Goal: Task Accomplishment & Management: Complete application form

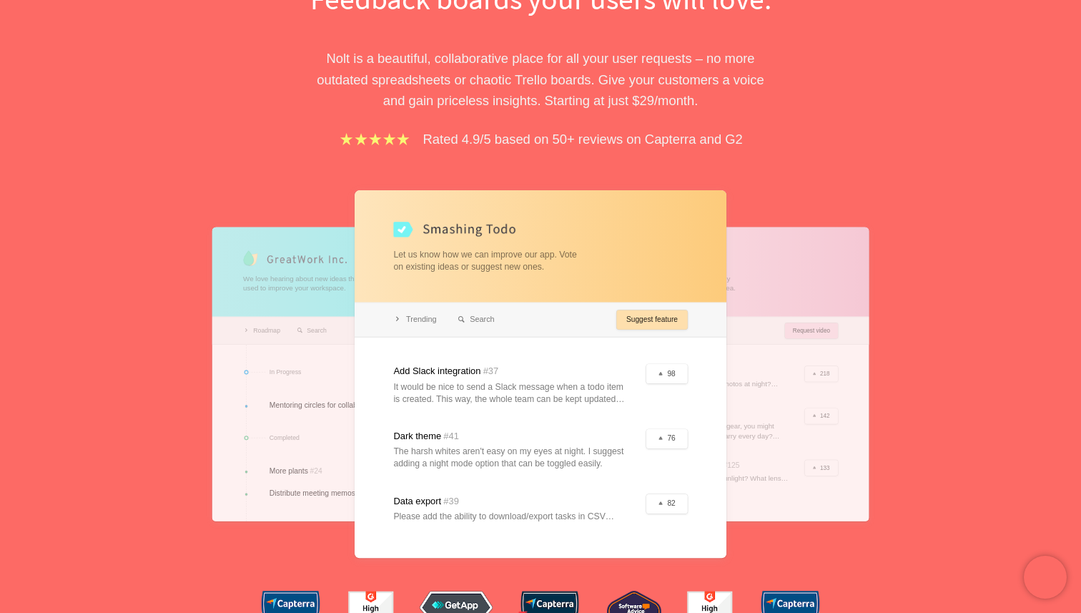
scroll to position [214, 0]
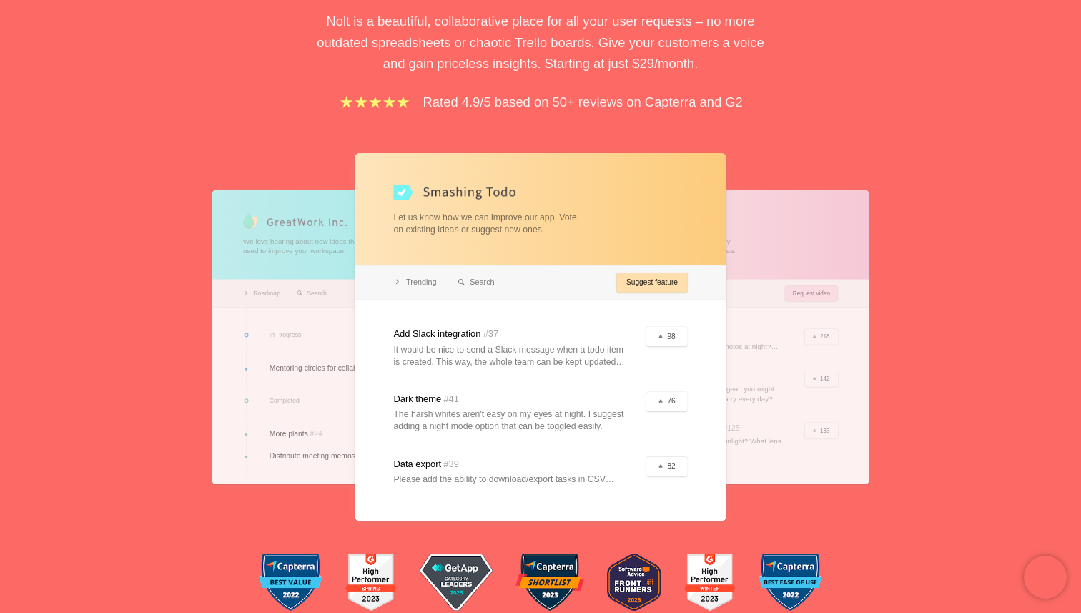
click at [786, 382] on div at bounding box center [721, 337] width 298 height 294
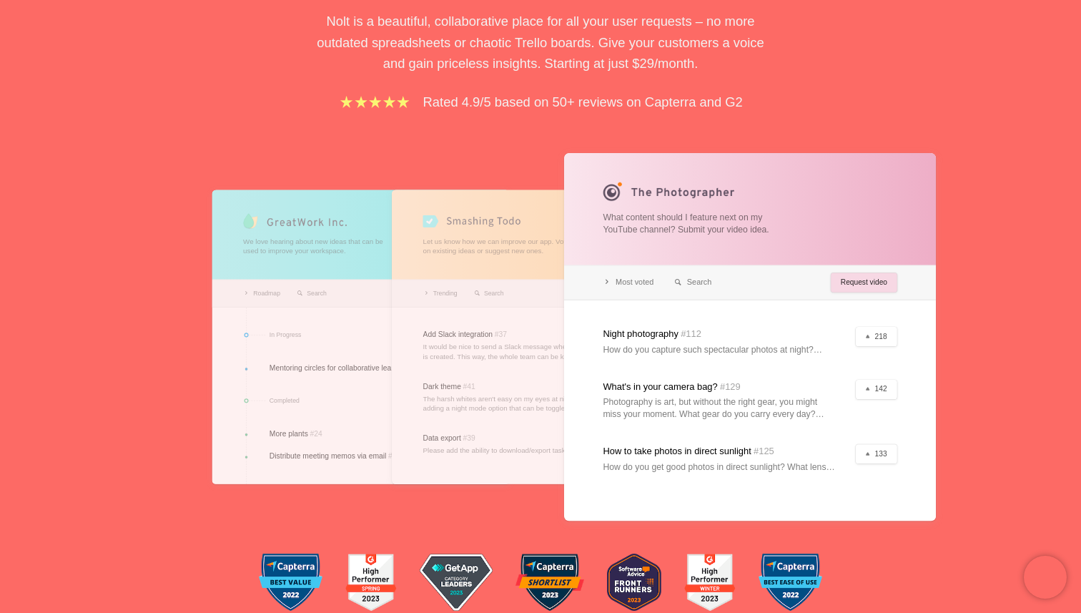
click at [321, 296] on div at bounding box center [361, 337] width 298 height 294
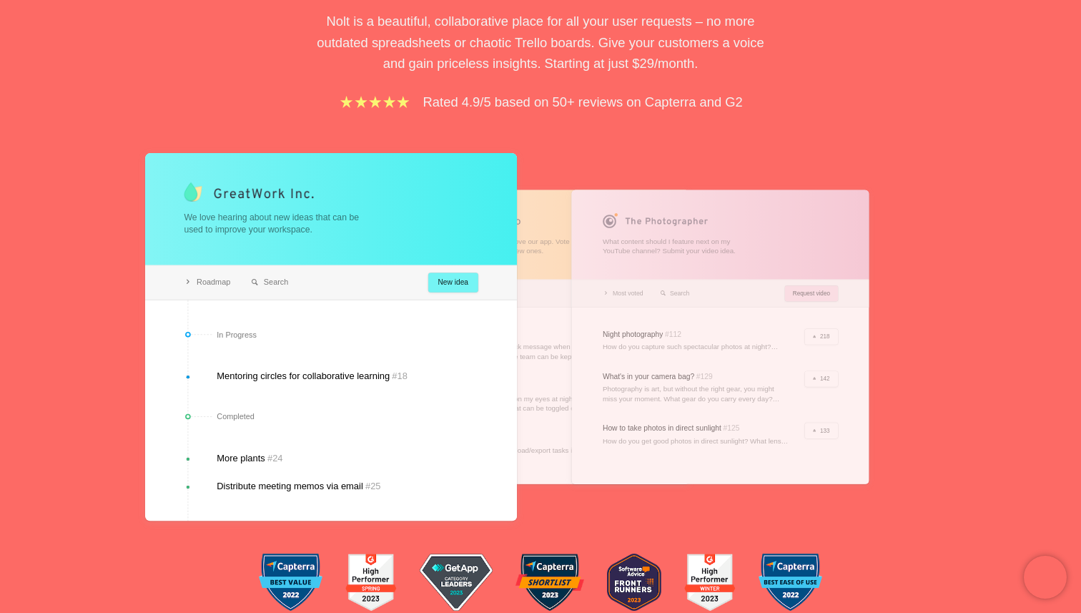
click at [549, 345] on div at bounding box center [541, 337] width 298 height 294
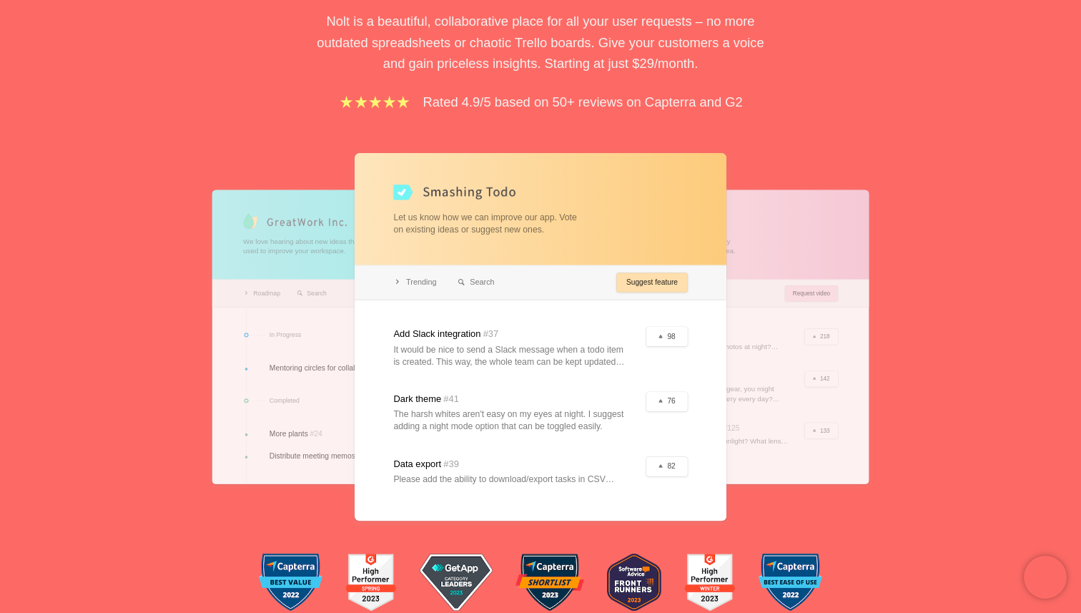
scroll to position [0, 0]
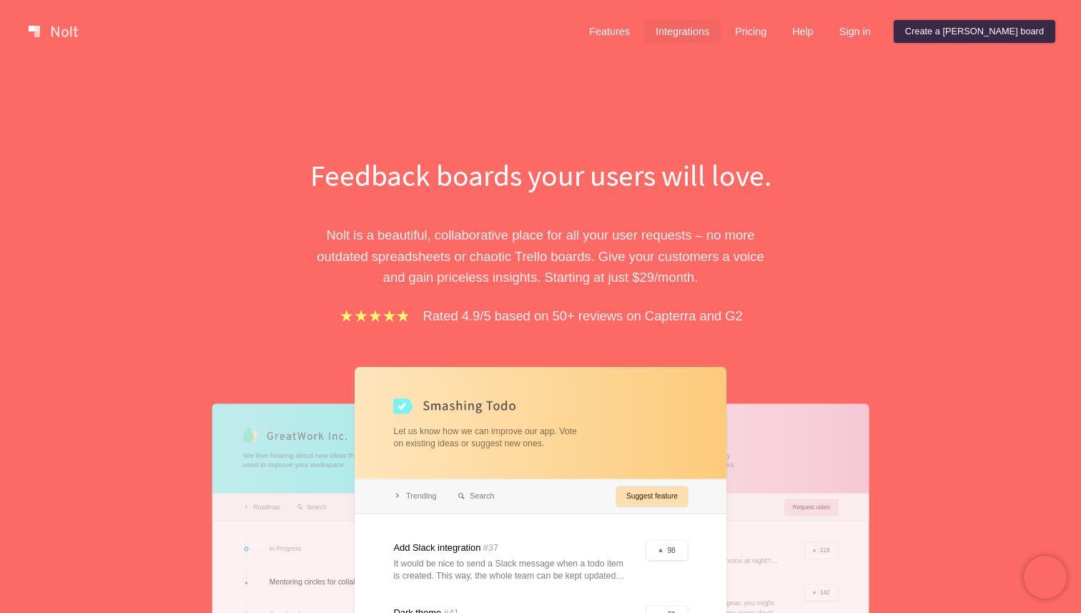
click at [721, 28] on link "Integrations" at bounding box center [682, 31] width 77 height 23
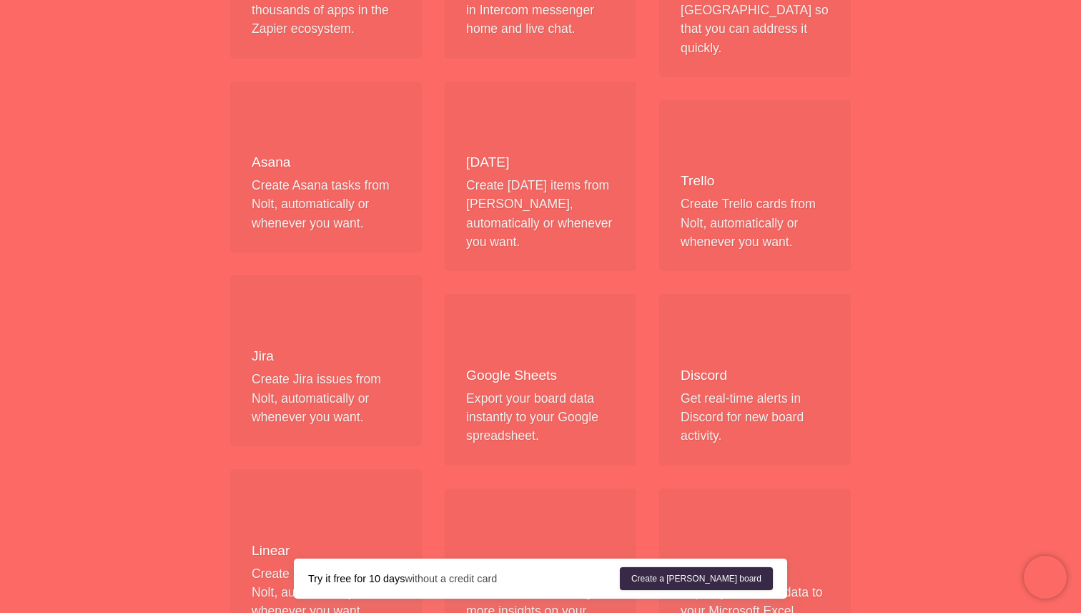
scroll to position [411, 0]
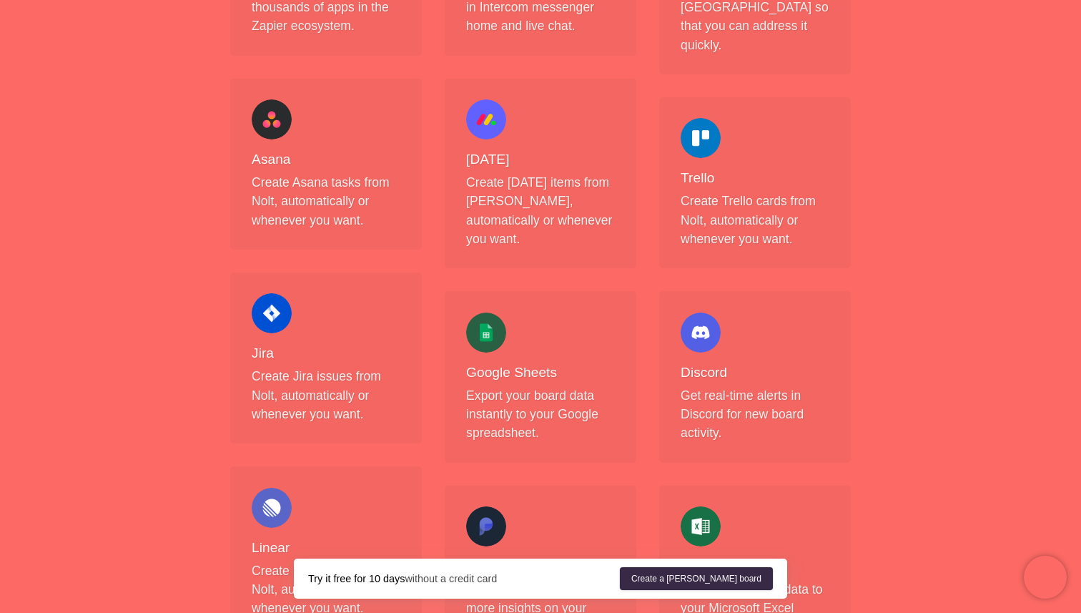
click at [718, 364] on h4 "Discord" at bounding box center [755, 373] width 149 height 18
click at [700, 313] on div at bounding box center [701, 333] width 40 height 40
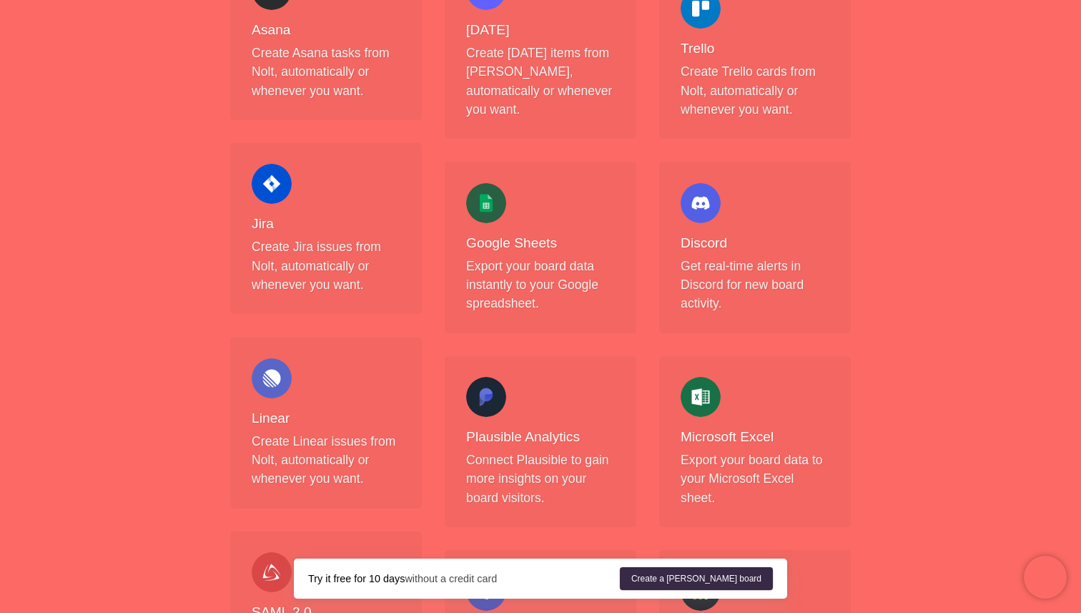
scroll to position [544, 0]
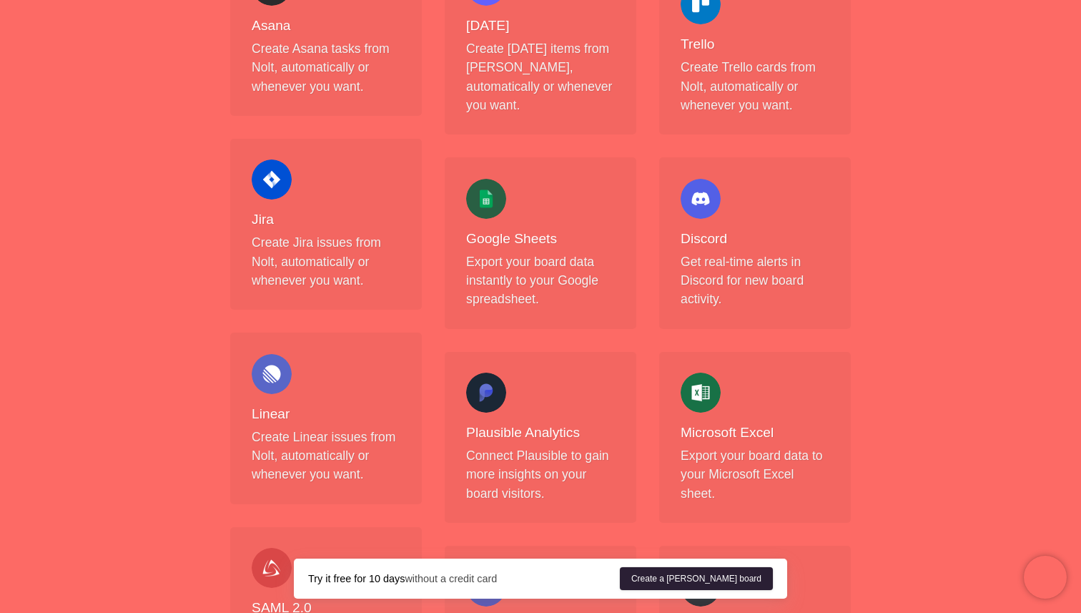
click at [727, 580] on link "Create a [PERSON_NAME] board" at bounding box center [696, 578] width 153 height 23
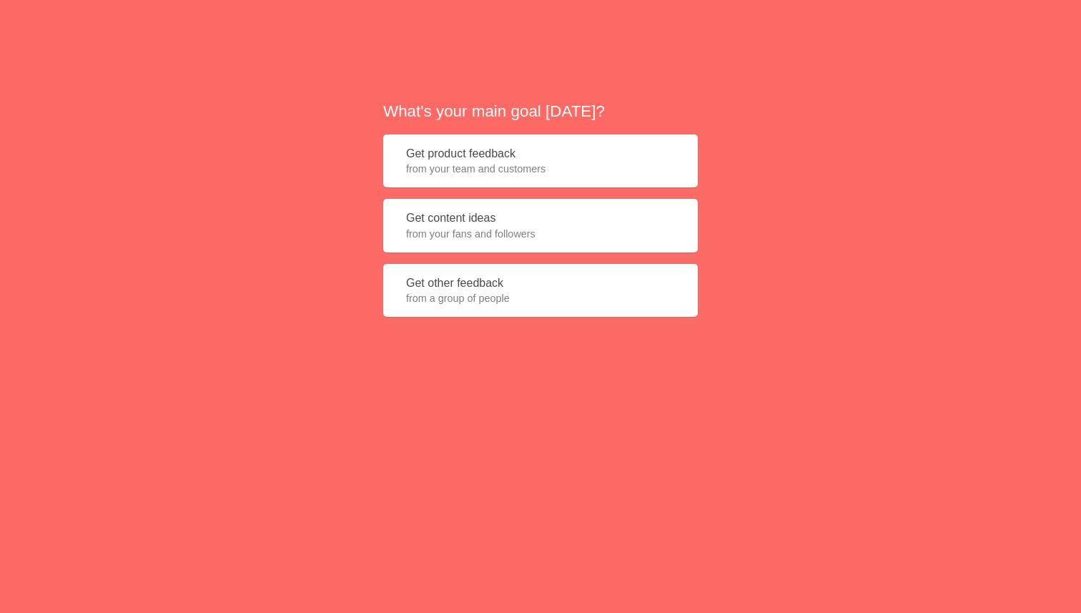
click at [579, 293] on span "from a group of people" at bounding box center [540, 298] width 269 height 14
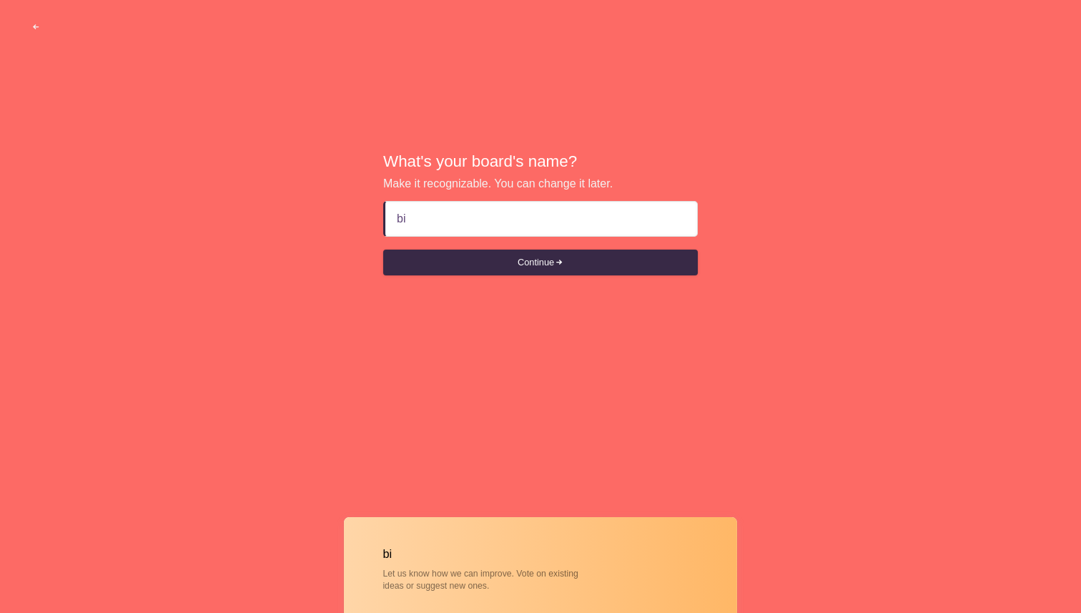
type input "b"
type input "n"
type input "bitstarter"
click at [383, 250] on button "Continue" at bounding box center [540, 263] width 315 height 26
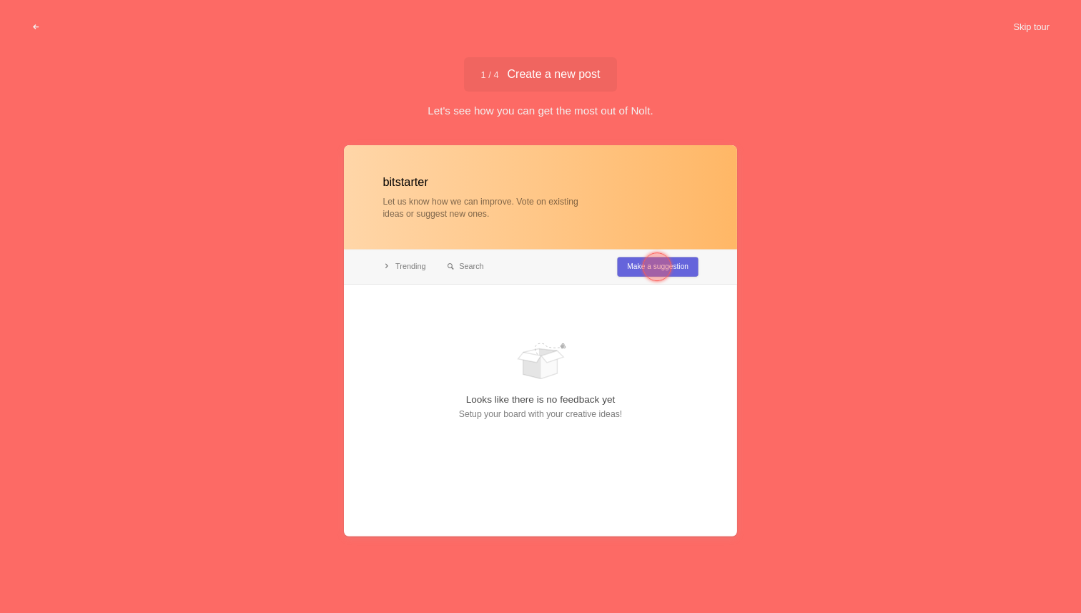
click at [660, 265] on div at bounding box center [657, 266] width 29 height 29
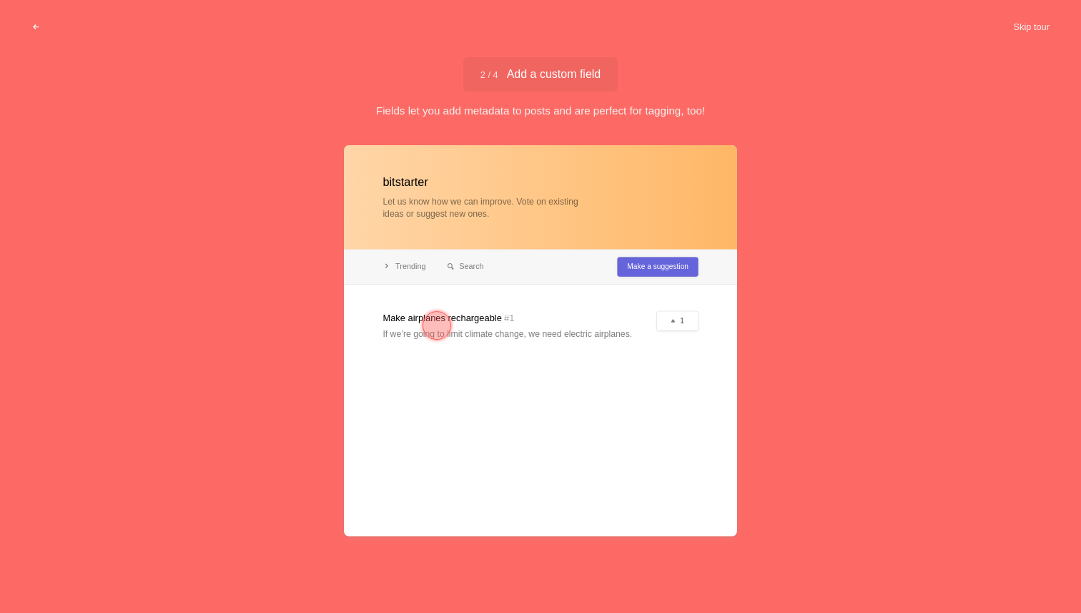
click at [507, 280] on div at bounding box center [540, 340] width 393 height 391
click at [411, 280] on div at bounding box center [540, 340] width 393 height 391
click at [411, 265] on div at bounding box center [540, 340] width 393 height 391
click at [458, 62] on div "2 / 4 Add a custom field Add a custom field Fields let you add metadata to post…" at bounding box center [540, 87] width 1081 height 61
click at [512, 78] on span "2 / 4 Add a custom field" at bounding box center [541, 74] width 121 height 11
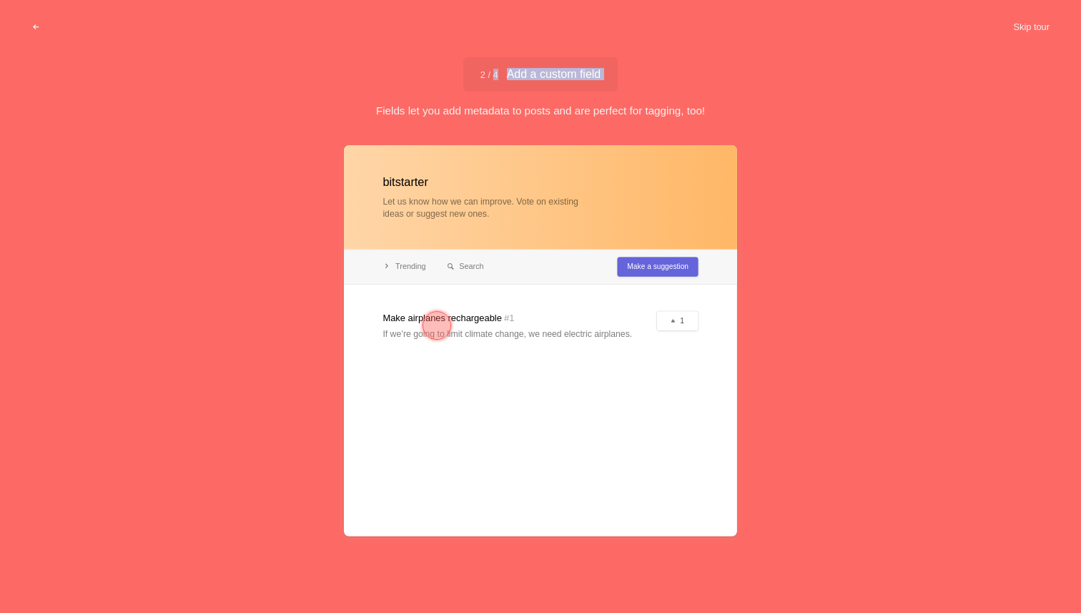
drag, startPoint x: 512, startPoint y: 78, endPoint x: 607, endPoint y: 78, distance: 95.1
click at [607, 78] on div "2 / 4 Add a custom field Add a custom field" at bounding box center [540, 74] width 155 height 34
click at [598, 69] on span "2 / 4 Add a custom field" at bounding box center [541, 74] width 121 height 11
click at [657, 265] on div at bounding box center [540, 340] width 393 height 391
click at [433, 312] on div at bounding box center [437, 325] width 29 height 29
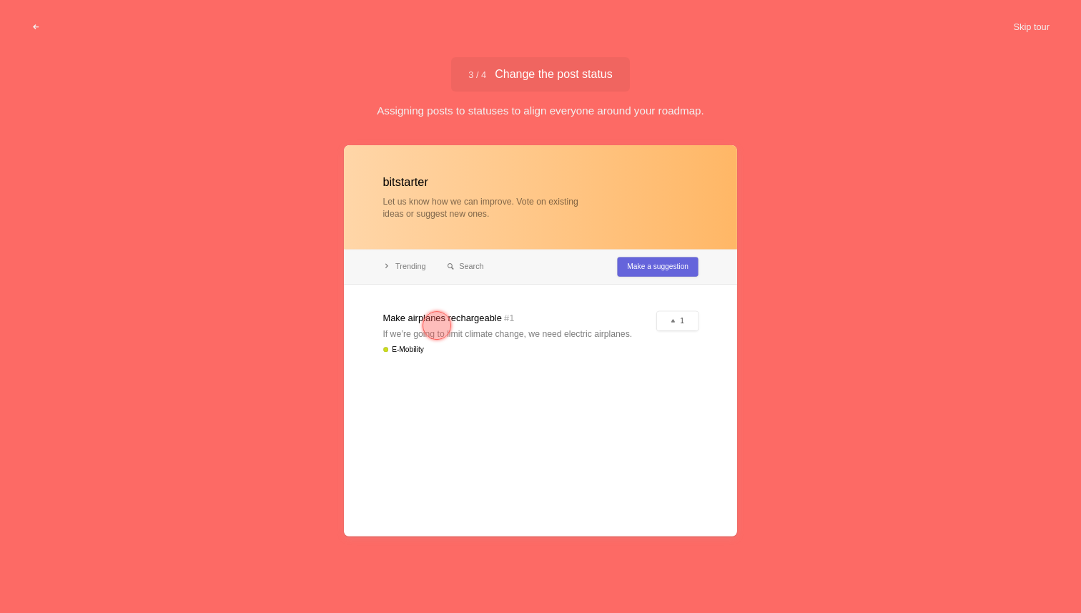
click at [439, 319] on div at bounding box center [437, 325] width 29 height 29
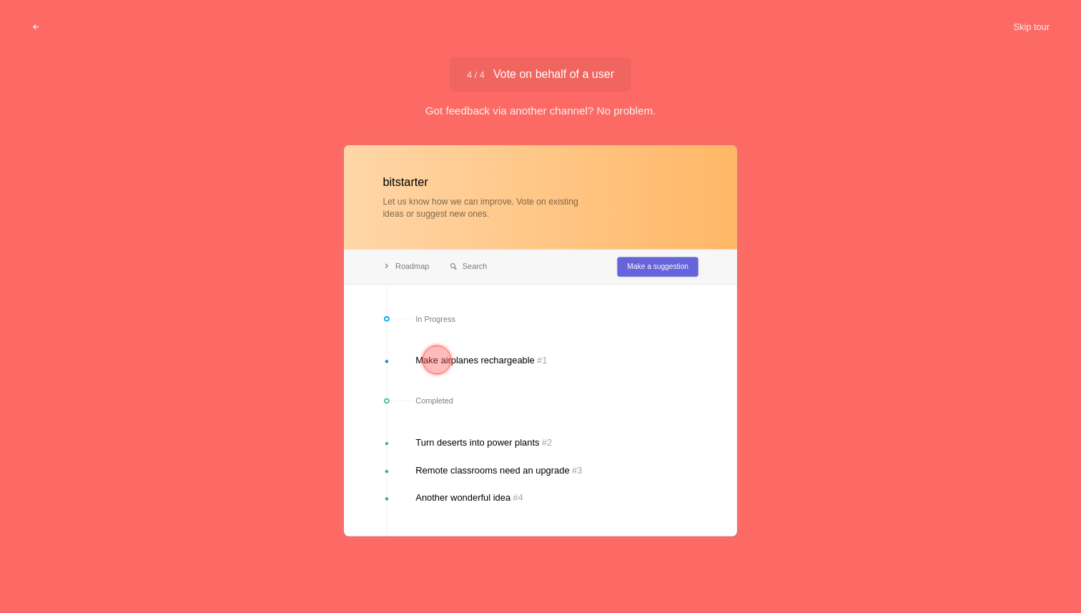
click at [438, 355] on div at bounding box center [437, 359] width 29 height 29
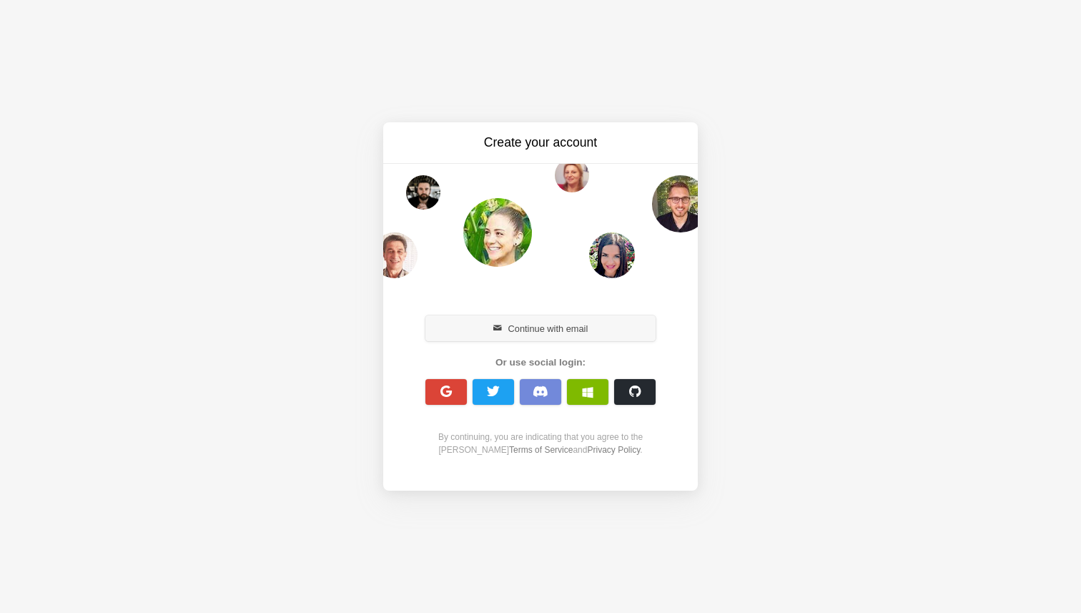
click at [534, 327] on button "Continue with email" at bounding box center [541, 328] width 230 height 26
